Goal: Book appointment/travel/reservation

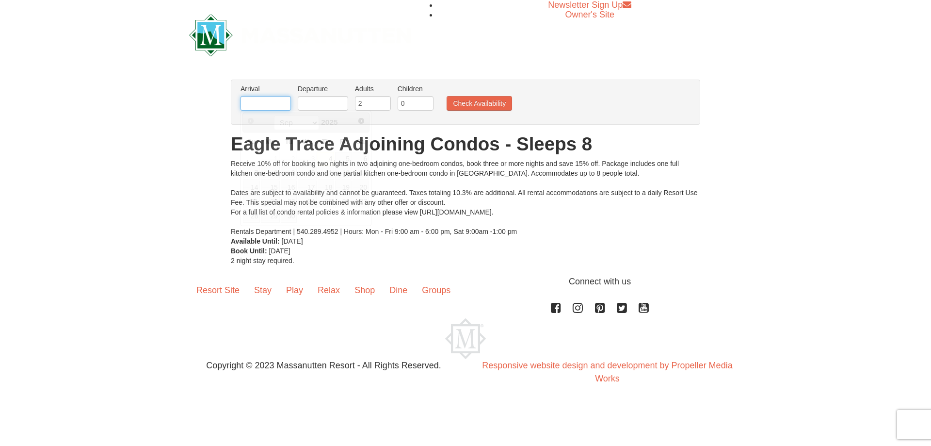
click at [285, 104] on input "text" at bounding box center [266, 103] width 50 height 15
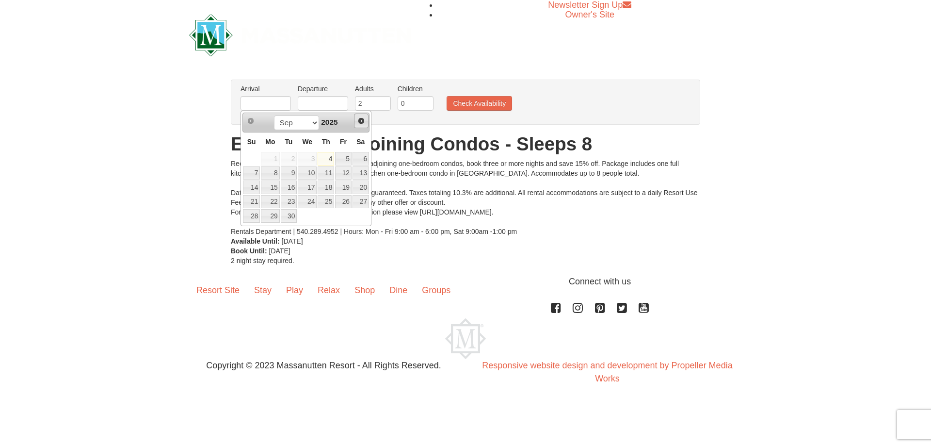
click at [360, 121] on span "Next" at bounding box center [361, 121] width 8 height 8
click at [347, 184] on link "16" at bounding box center [343, 187] width 16 height 14
type input "[DATE]"
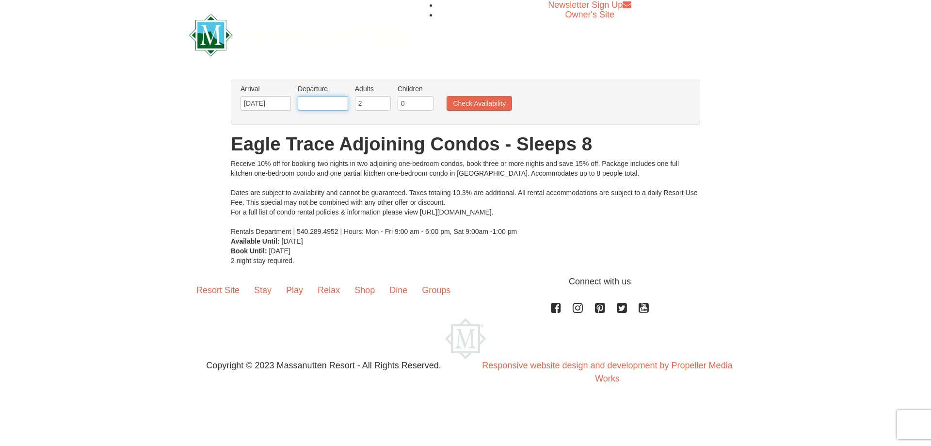
click at [348, 104] on input "text" at bounding box center [323, 103] width 50 height 15
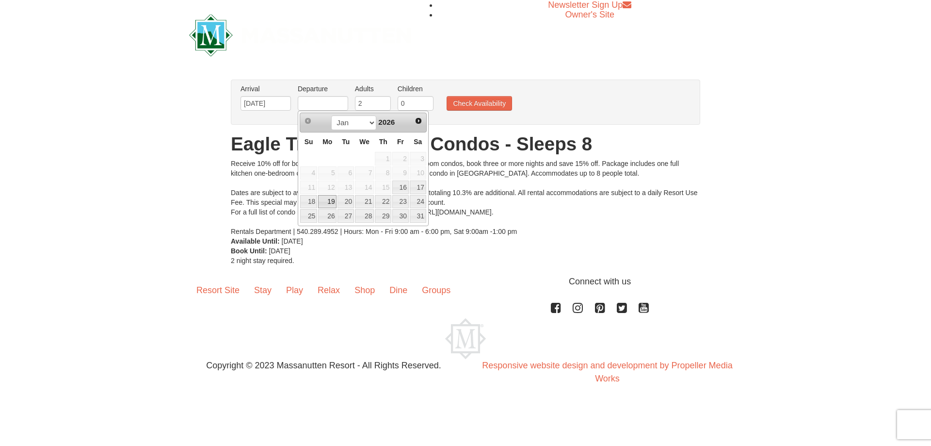
click at [321, 202] on link "19" at bounding box center [327, 202] width 18 height 14
type input "[DATE]"
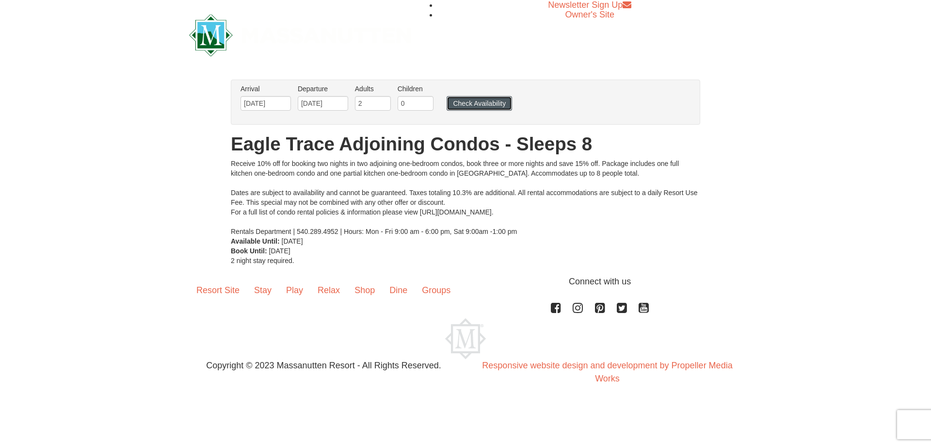
click at [497, 102] on button "Check Availability" at bounding box center [479, 103] width 65 height 15
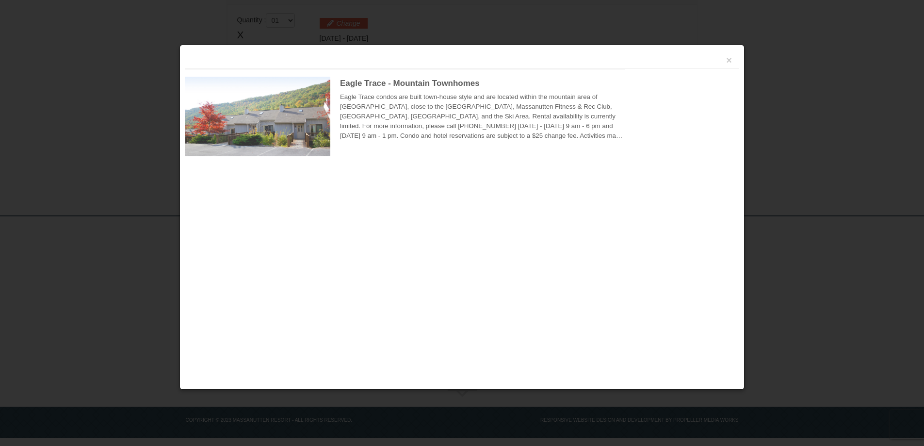
scroll to position [288, 0]
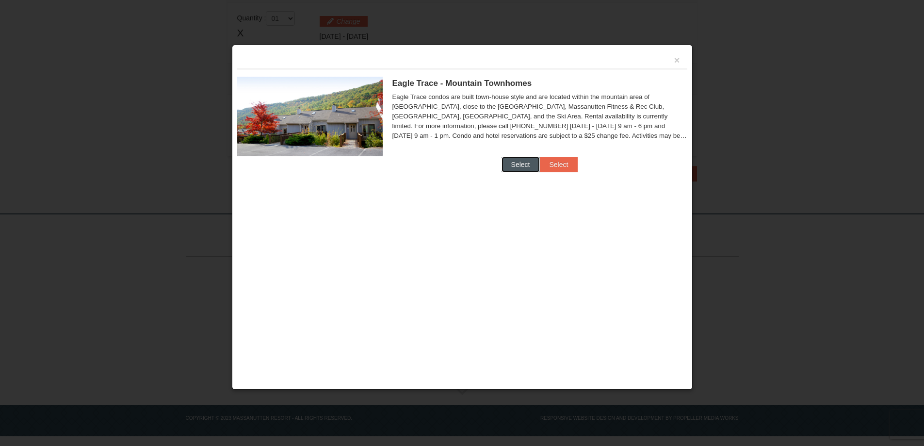
click at [525, 169] on button "Select" at bounding box center [520, 165] width 38 height 16
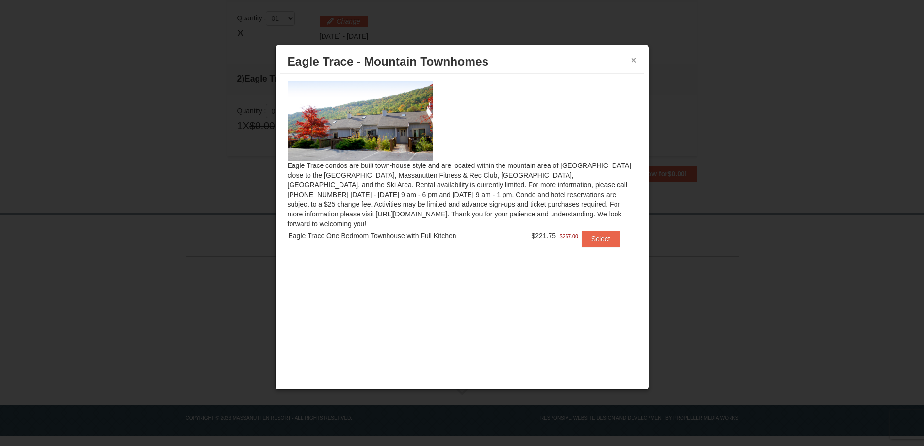
click at [632, 62] on button "×" at bounding box center [634, 60] width 6 height 10
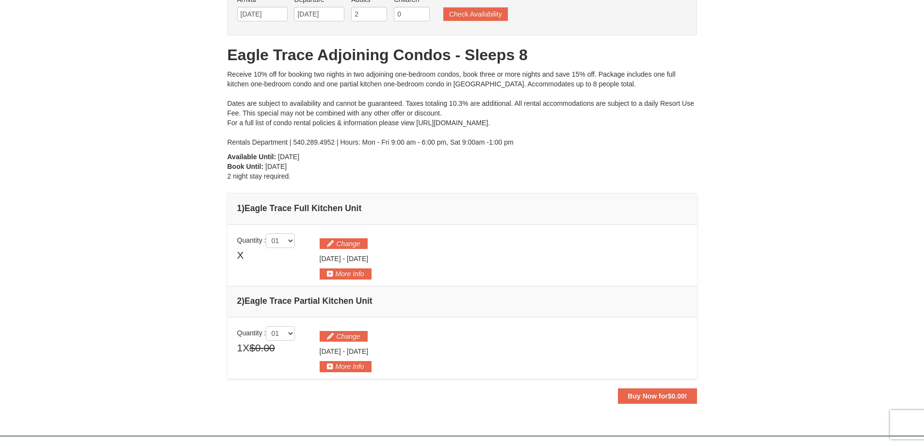
scroll to position [24, 0]
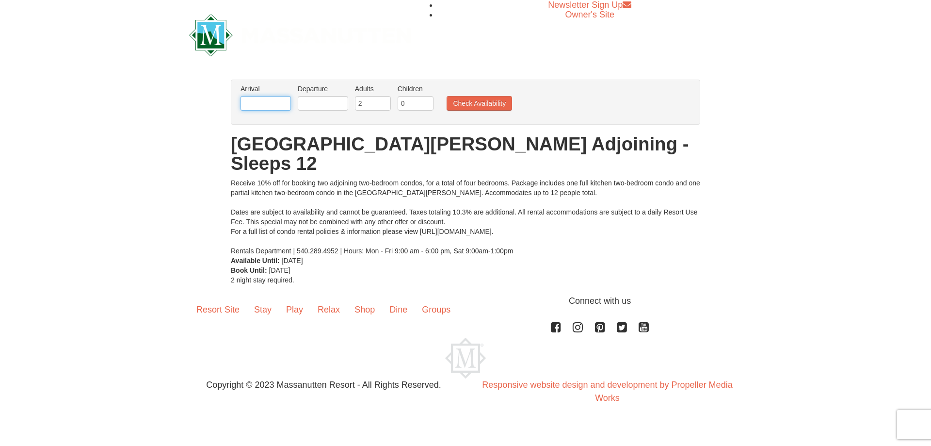
click at [275, 102] on input "text" at bounding box center [266, 103] width 50 height 15
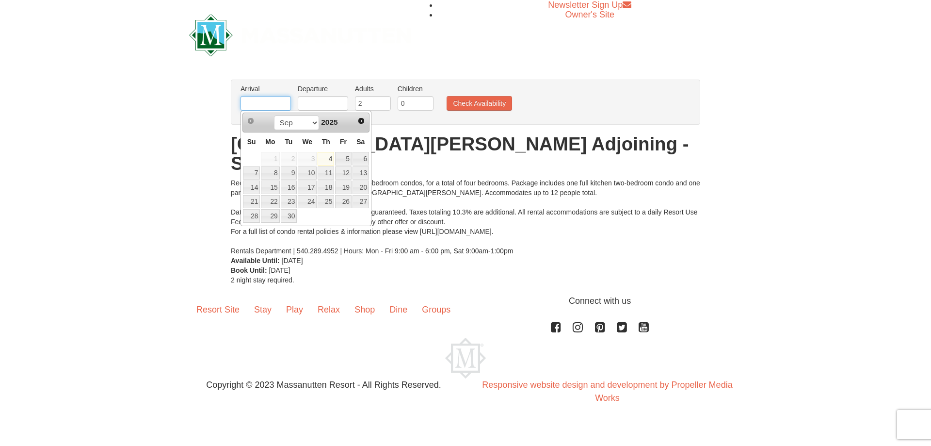
type input "01/16/2026"
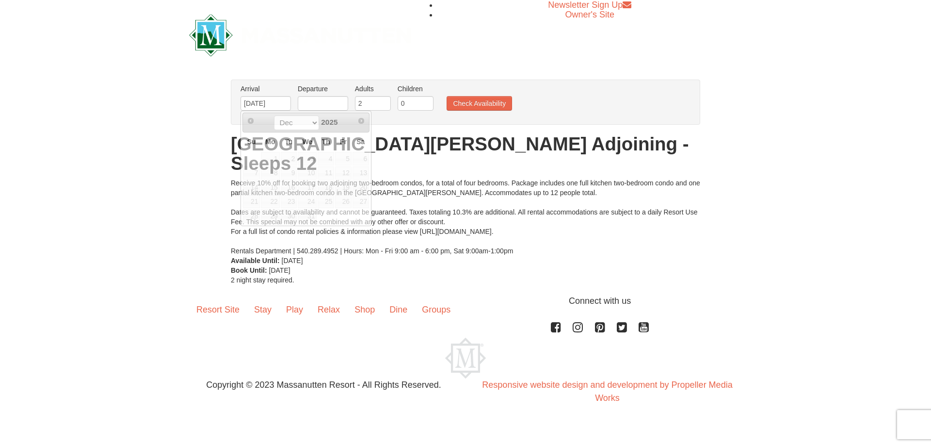
click at [350, 100] on li "Departure Please format dates MM/DD/YYYY Please format dates MM/DD/YYYY" at bounding box center [322, 100] width 55 height 32
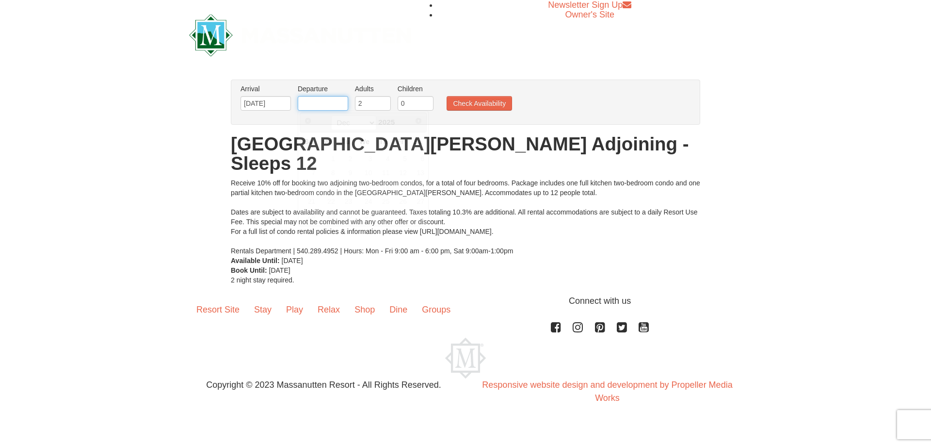
click at [322, 106] on input "text" at bounding box center [323, 103] width 50 height 15
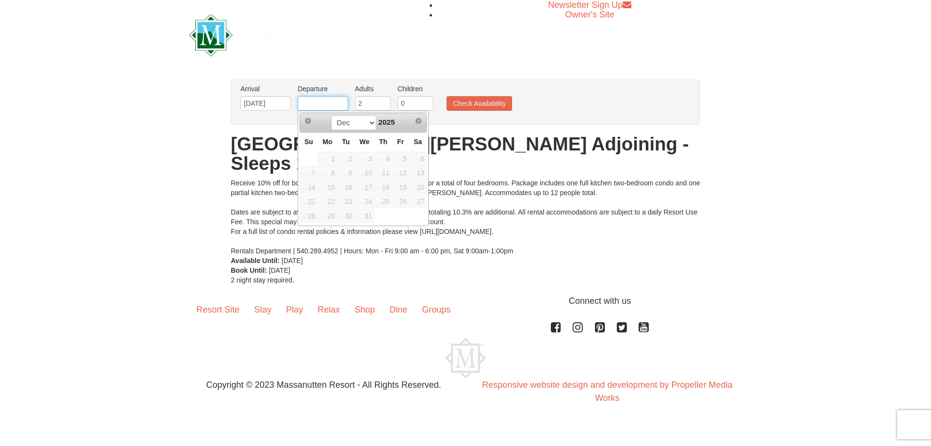
type input "01/19/2026"
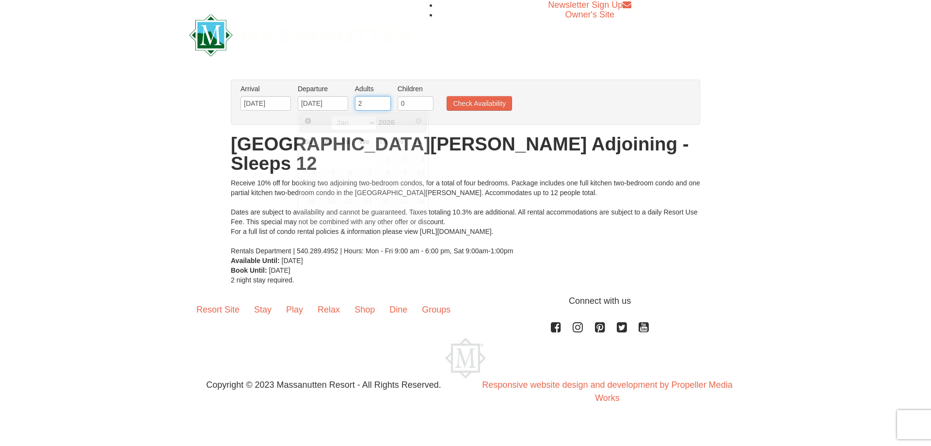
click at [387, 104] on input "2" at bounding box center [373, 103] width 36 height 15
click at [383, 102] on input "3" at bounding box center [373, 103] width 36 height 15
type input "4"
click at [383, 102] on input "4" at bounding box center [373, 103] width 36 height 15
click at [423, 101] on input "1" at bounding box center [416, 103] width 36 height 15
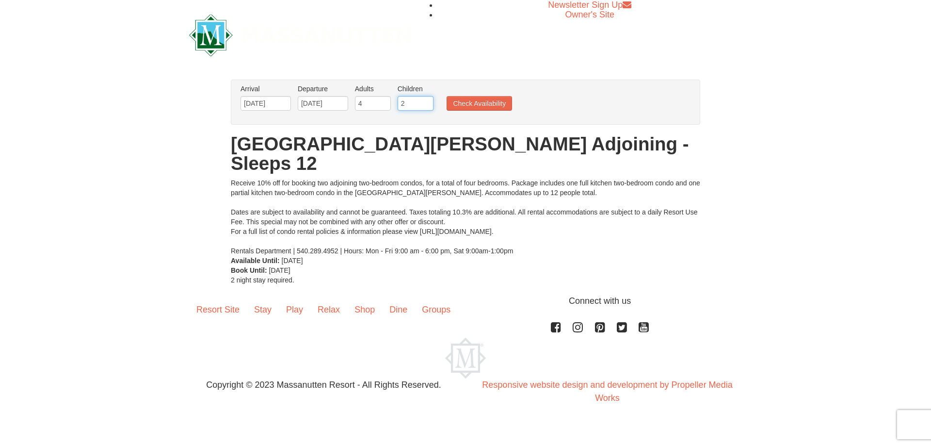
click at [423, 101] on input "2" at bounding box center [416, 103] width 36 height 15
type input "3"
click at [423, 101] on input "3" at bounding box center [416, 103] width 36 height 15
click at [478, 98] on button "Check Availability" at bounding box center [479, 103] width 65 height 15
